Goal: Navigation & Orientation: Find specific page/section

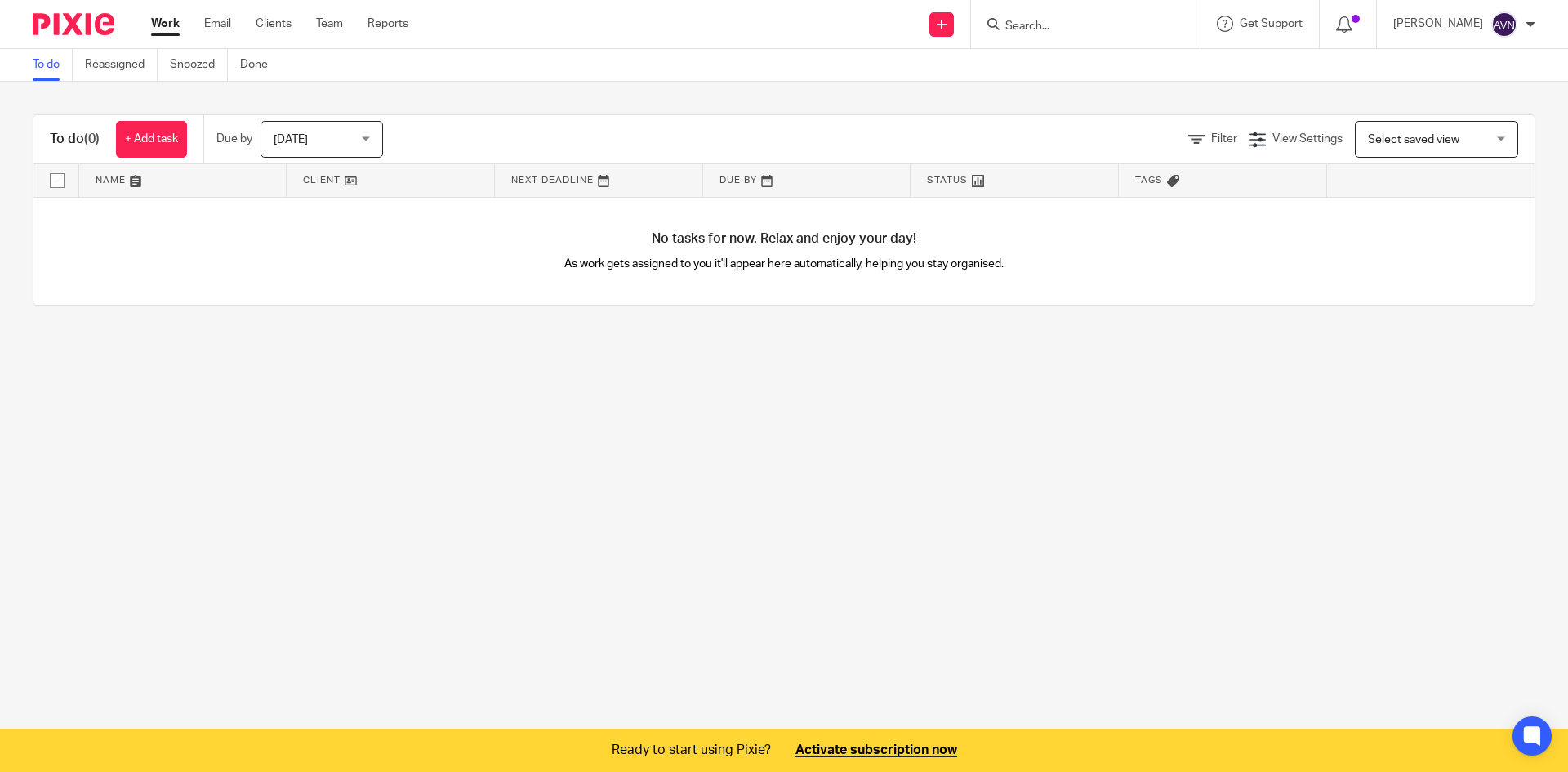
click at [1362, 30] on div at bounding box center [1348, 24] width 57 height 49
click at [1336, 23] on icon at bounding box center [1343, 24] width 16 height 16
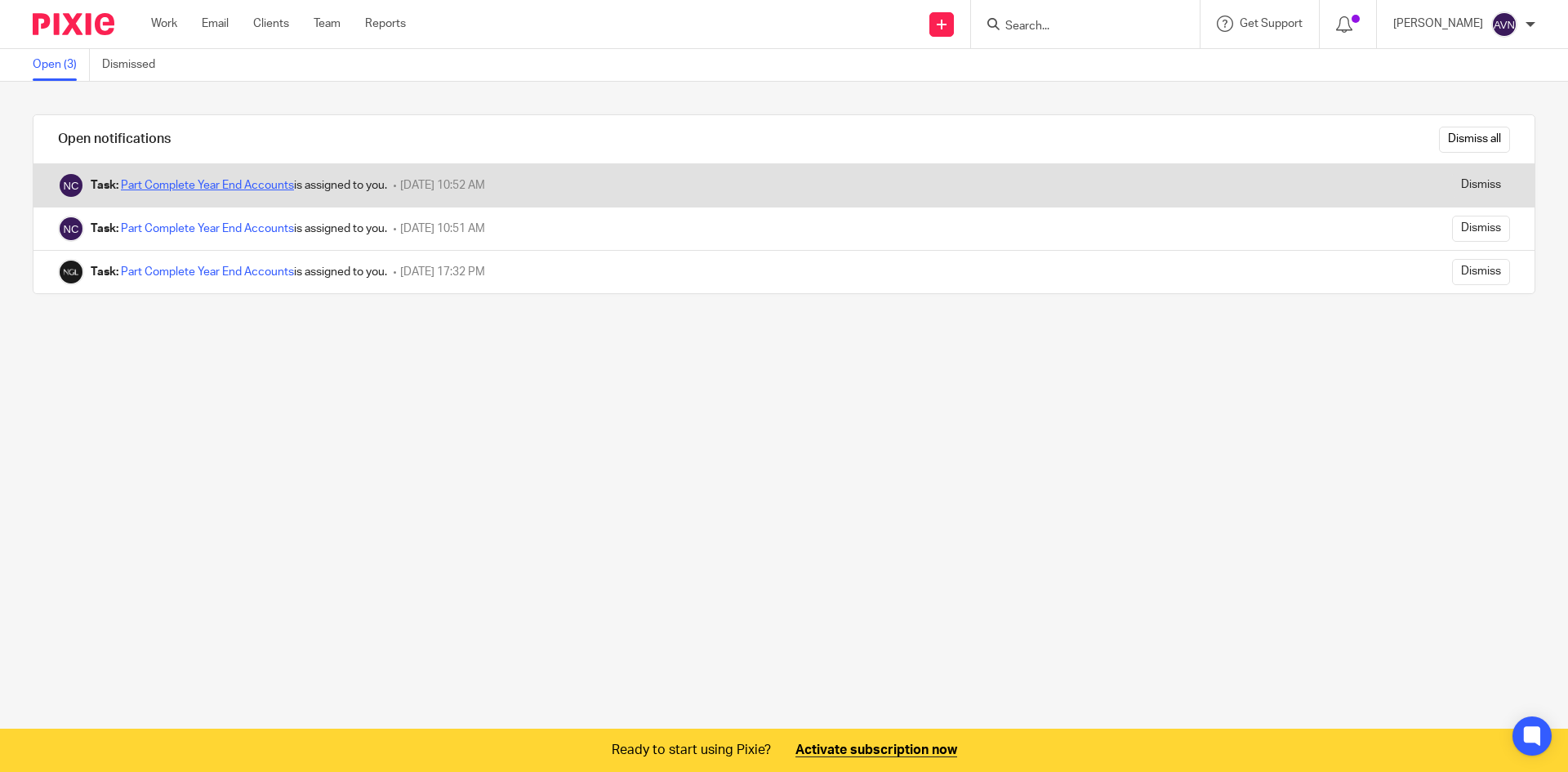
click at [228, 187] on link "Part Complete Year End Accounts" at bounding box center [208, 185] width 174 height 11
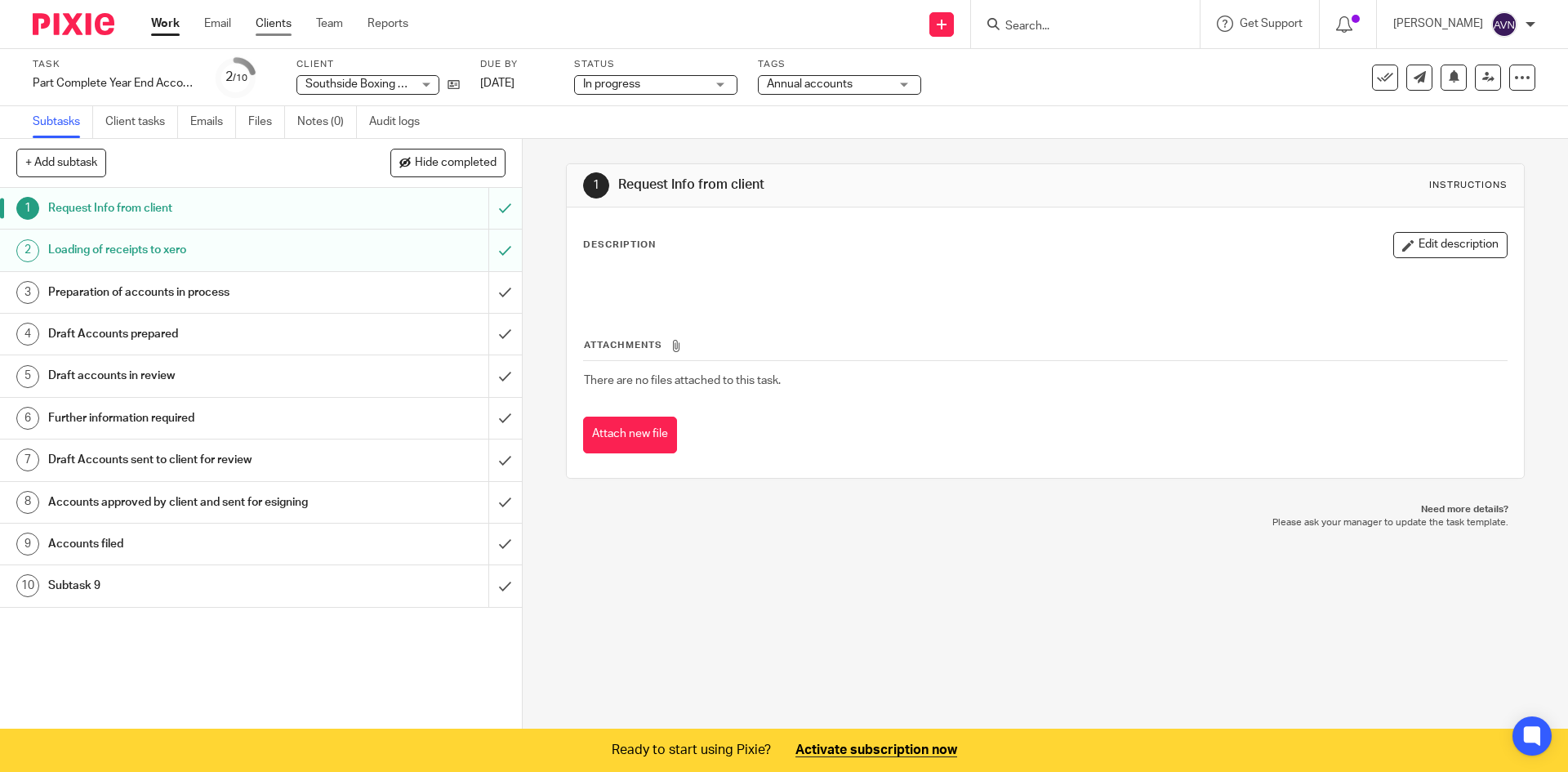
click at [271, 20] on link "Clients" at bounding box center [273, 23] width 36 height 16
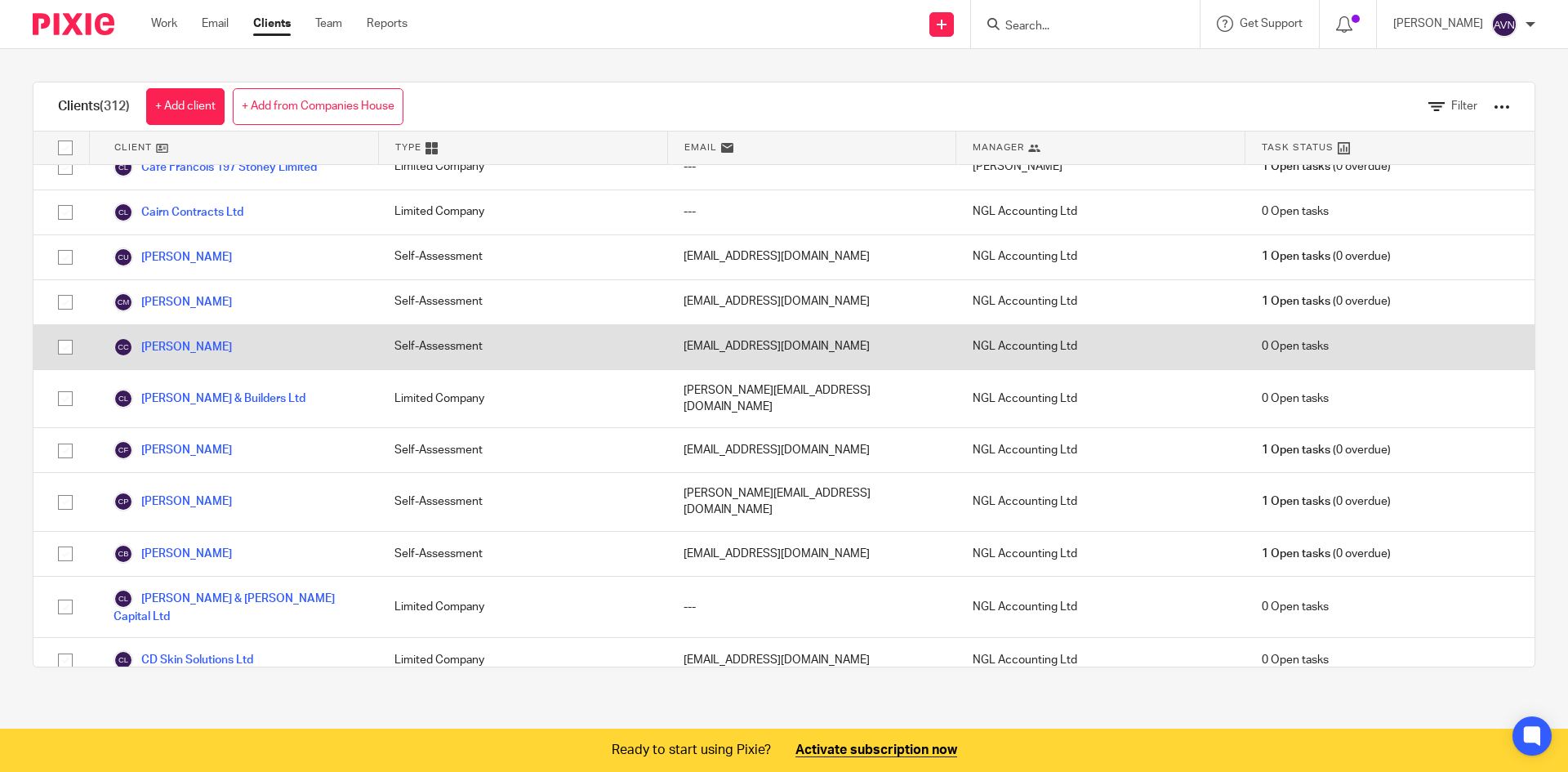
scroll to position [1931, 0]
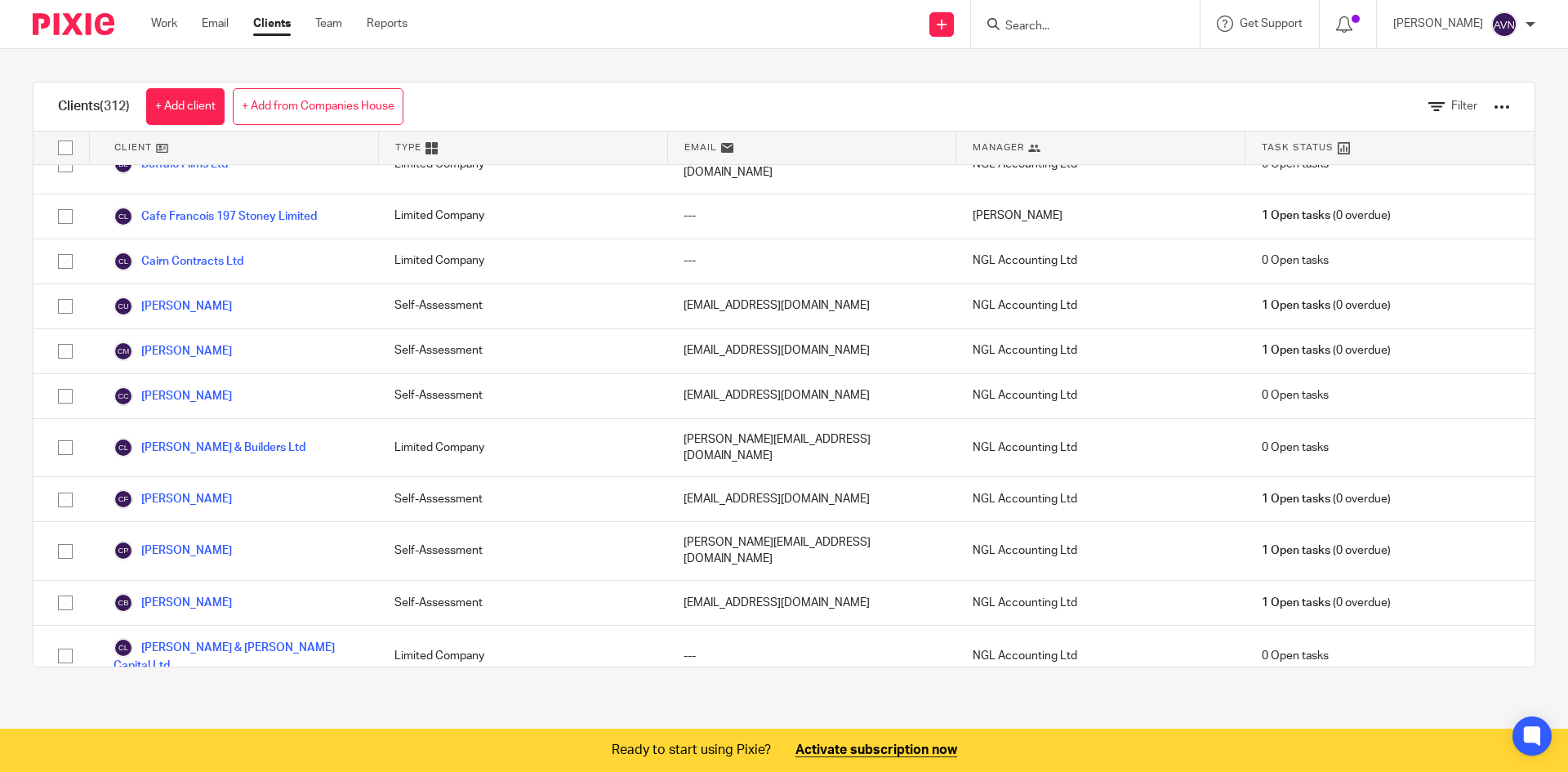
click at [1518, 18] on div "[PERSON_NAME]" at bounding box center [1464, 24] width 142 height 26
click at [1478, 60] on span "My profile" at bounding box center [1467, 65] width 51 height 11
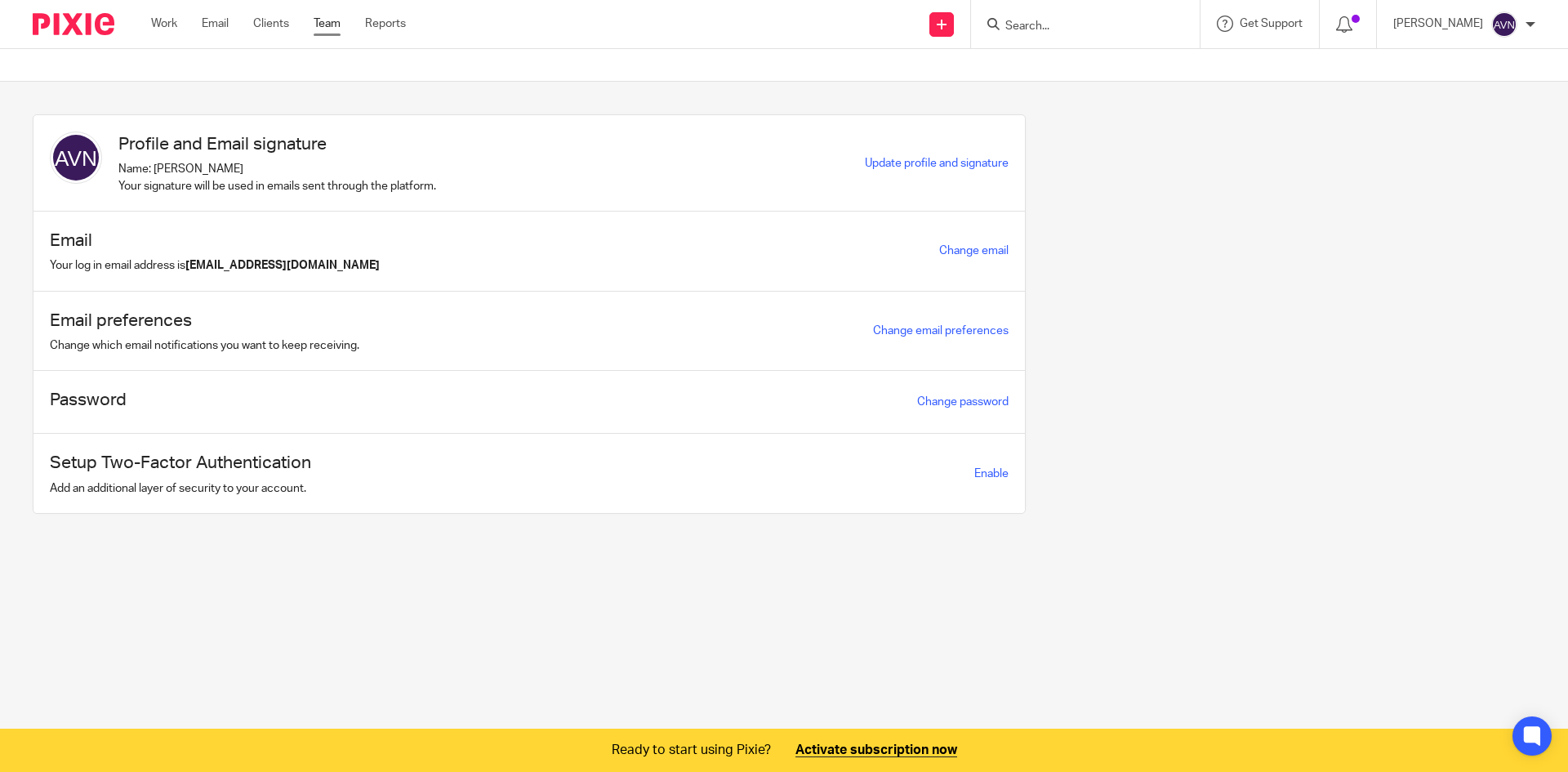
click at [315, 20] on link "Team" at bounding box center [328, 23] width 27 height 16
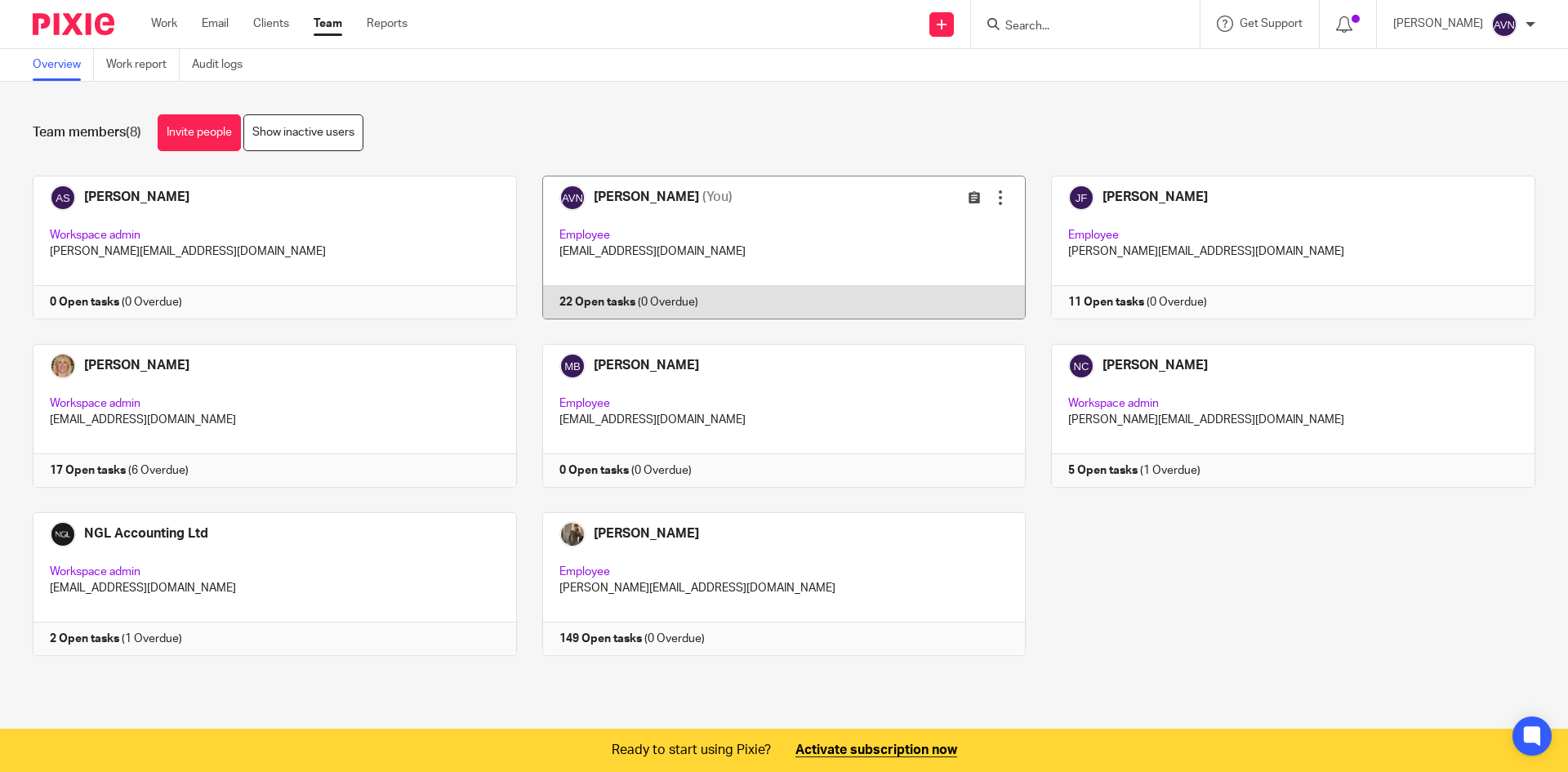
click at [631, 304] on link at bounding box center [772, 247] width 510 height 144
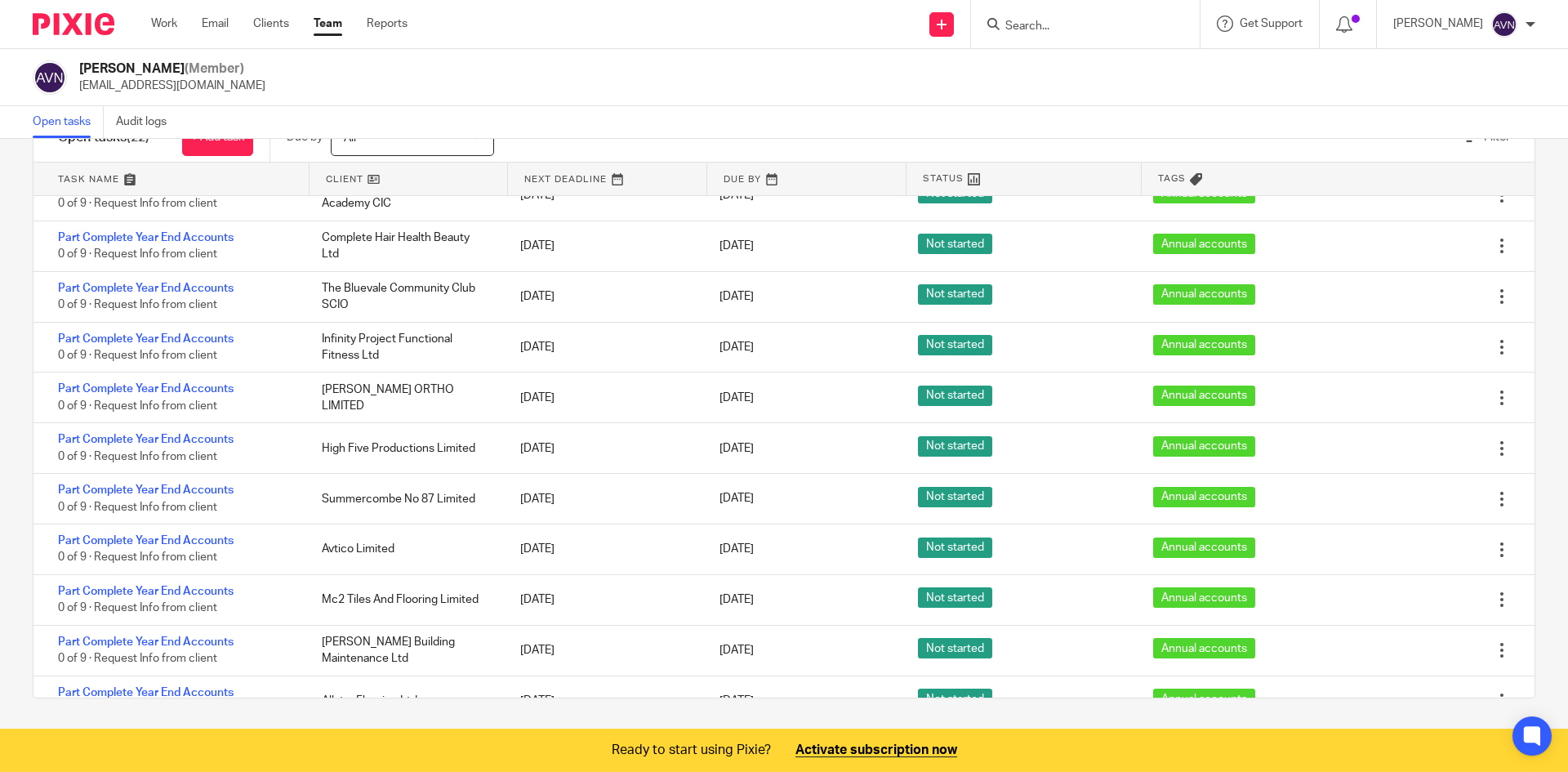
scroll to position [610, 0]
